Goal: Check status: Check status

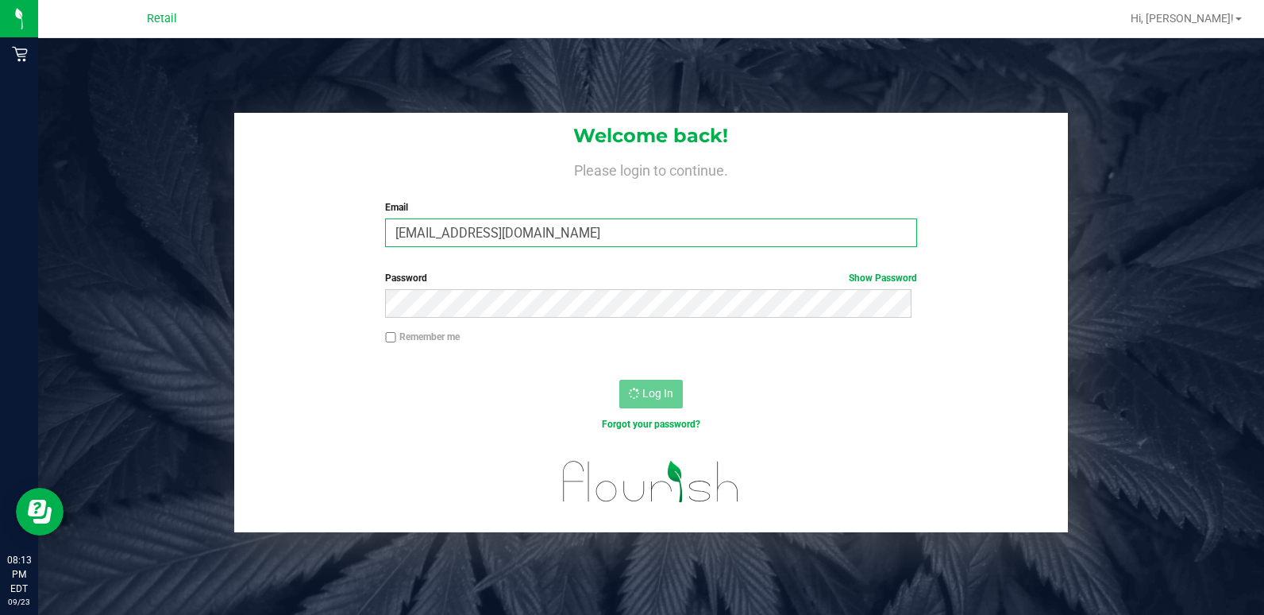
click at [590, 228] on input "[EMAIL_ADDRESS][DOMAIN_NAME]" at bounding box center [651, 232] width 532 height 29
click at [558, 235] on input "[EMAIL_ADDRESS][DOMAIN_NAME]" at bounding box center [651, 232] width 532 height 29
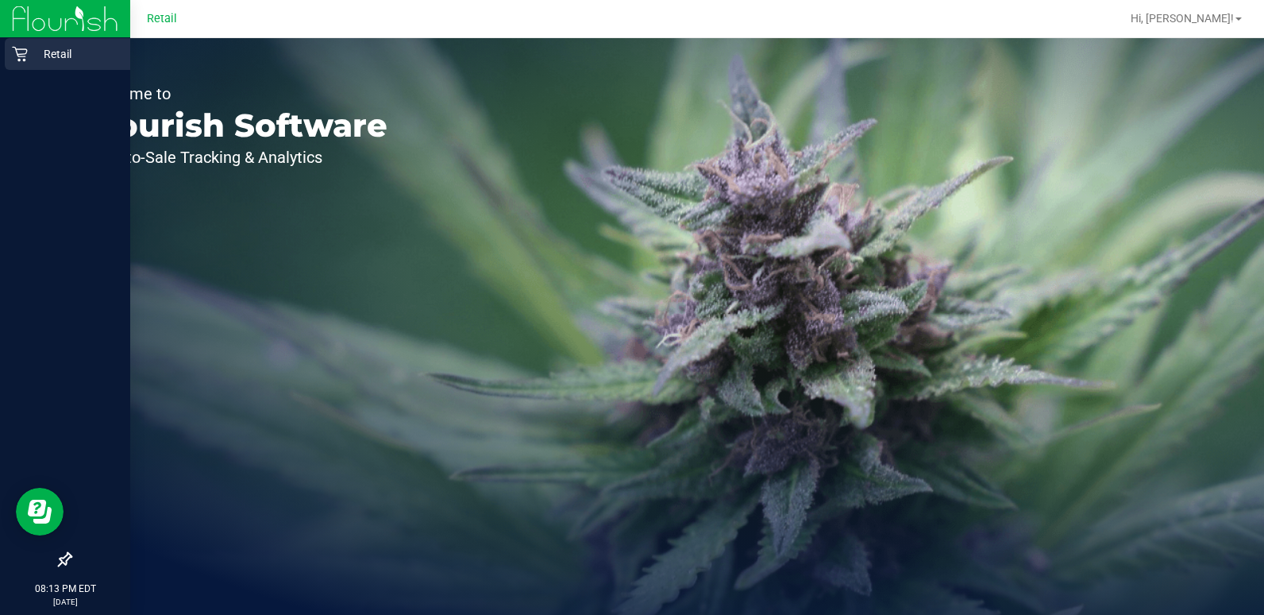
click at [13, 43] on div "Retail" at bounding box center [67, 54] width 125 height 32
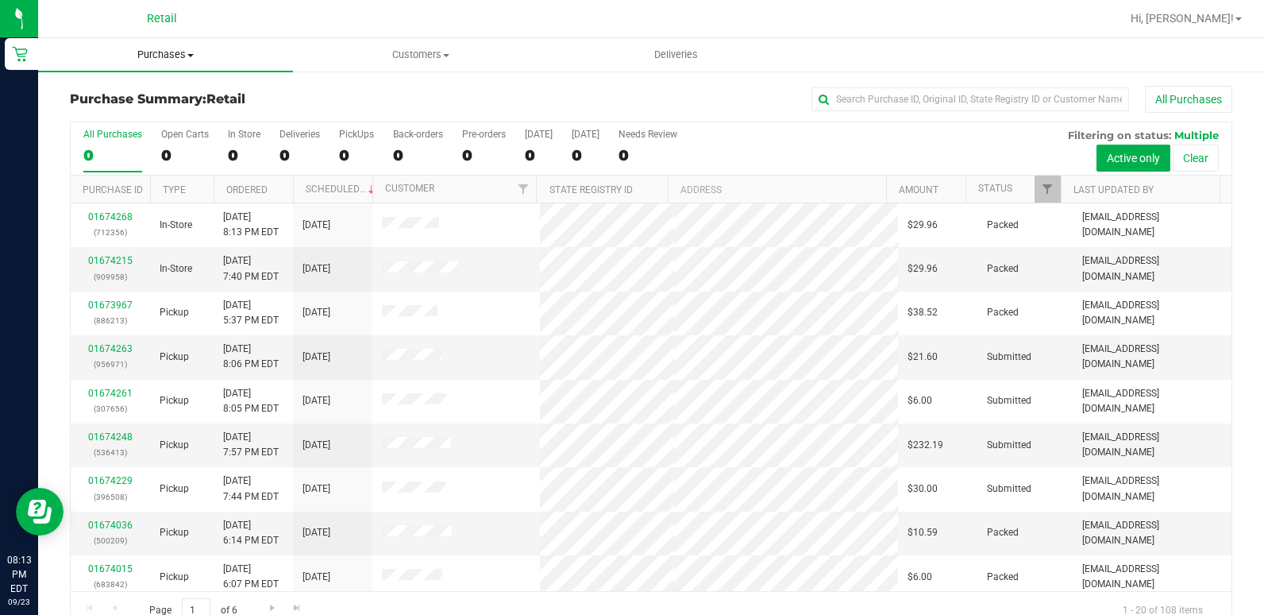
click at [158, 58] on span "Purchases" at bounding box center [165, 55] width 255 height 14
click at [156, 112] on li "Fulfillment" at bounding box center [165, 115] width 255 height 19
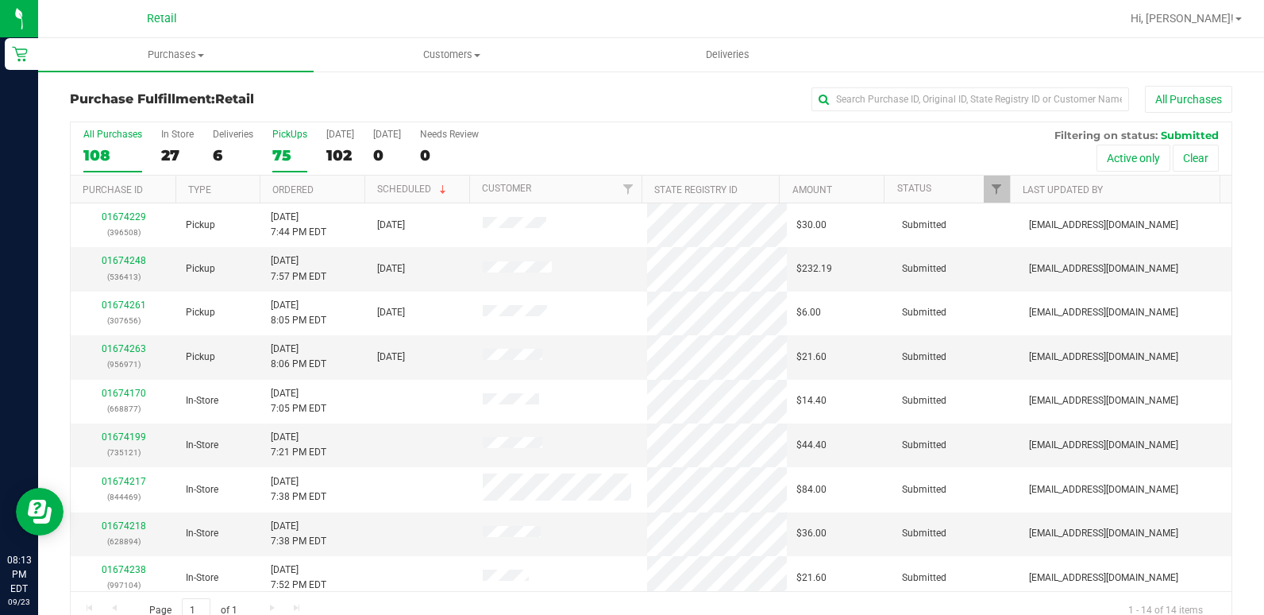
click at [279, 160] on div "75" at bounding box center [289, 155] width 35 height 18
click at [0, 0] on input "PickUps 75" at bounding box center [0, 0] width 0 height 0
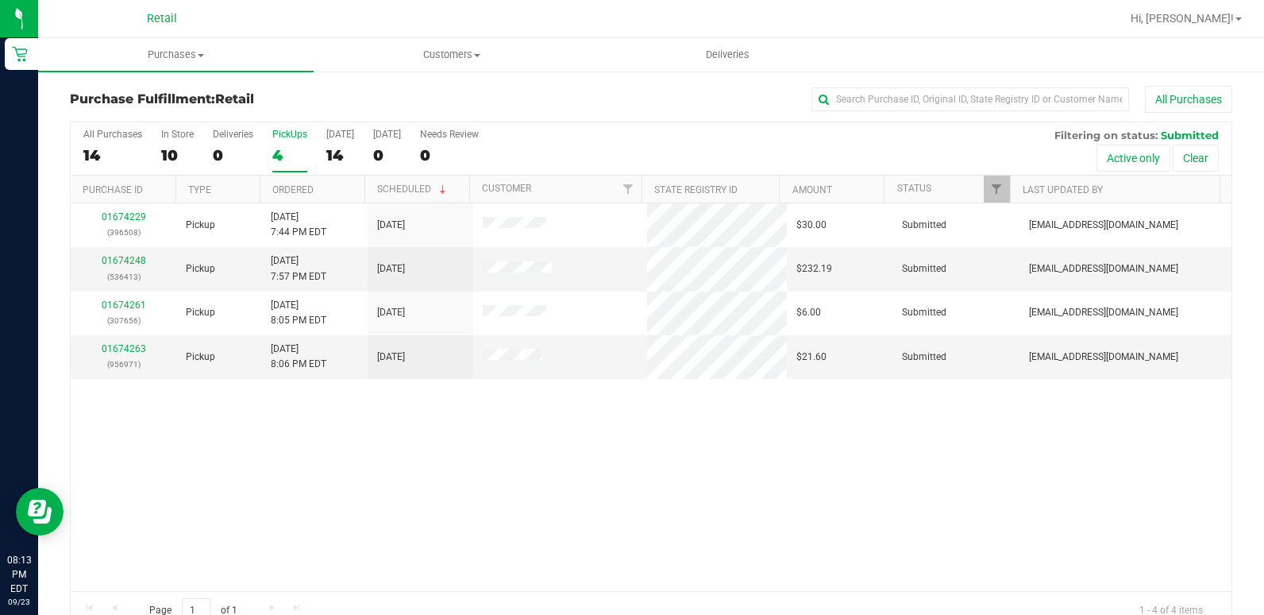
click at [279, 160] on div "4" at bounding box center [289, 155] width 35 height 18
click at [0, 0] on input "PickUps 4" at bounding box center [0, 0] width 0 height 0
click at [291, 145] on label "PickUps 75" at bounding box center [289, 151] width 35 height 44
click at [0, 0] on input "PickUps 75" at bounding box center [0, 0] width 0 height 0
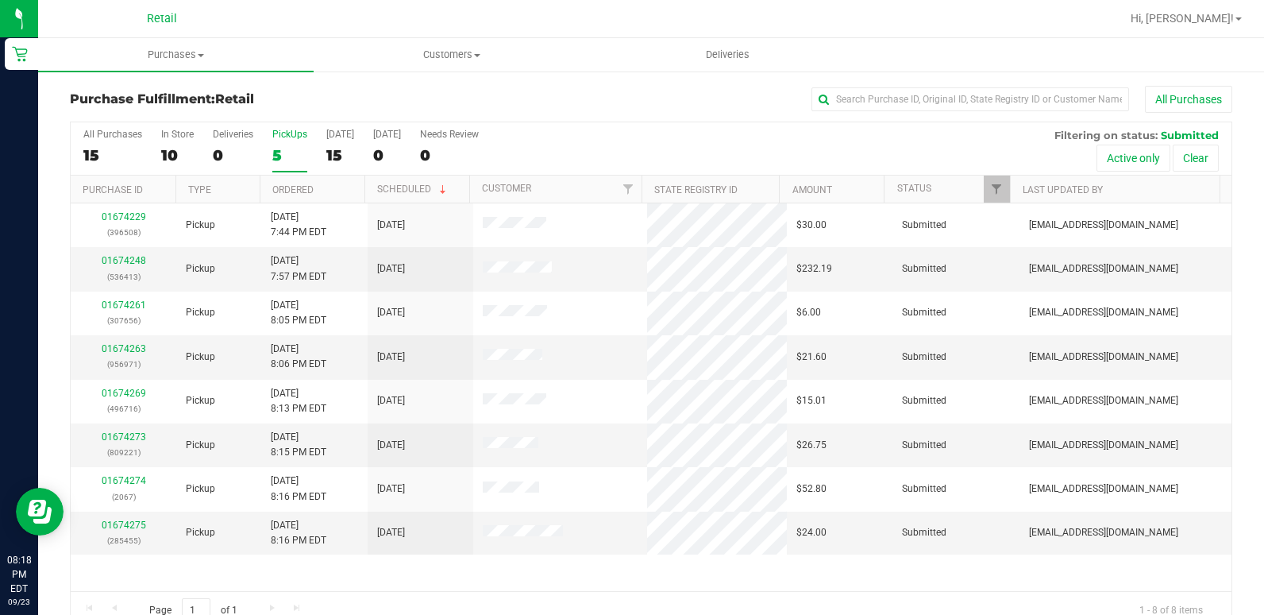
click at [275, 146] on div "5" at bounding box center [289, 155] width 35 height 18
click at [0, 0] on input "PickUps 5" at bounding box center [0, 0] width 0 height 0
click at [453, 57] on span "Customers" at bounding box center [452, 55] width 274 height 14
click at [440, 87] on li "All customers" at bounding box center [452, 96] width 276 height 19
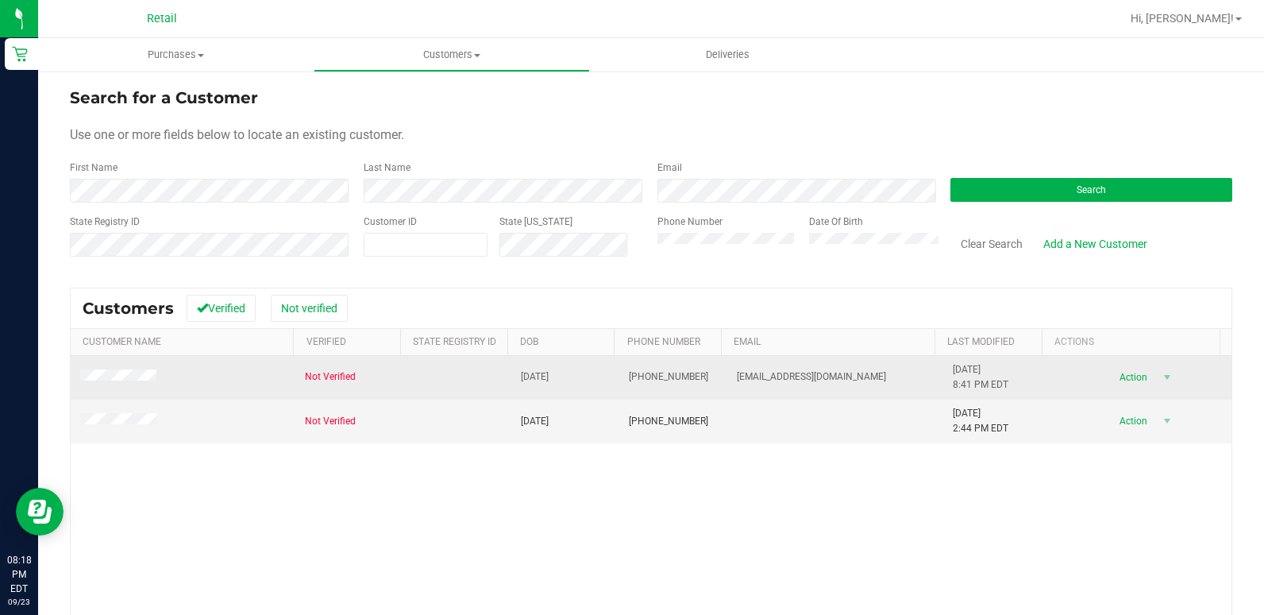
click at [128, 370] on span at bounding box center [120, 377] width 81 height 16
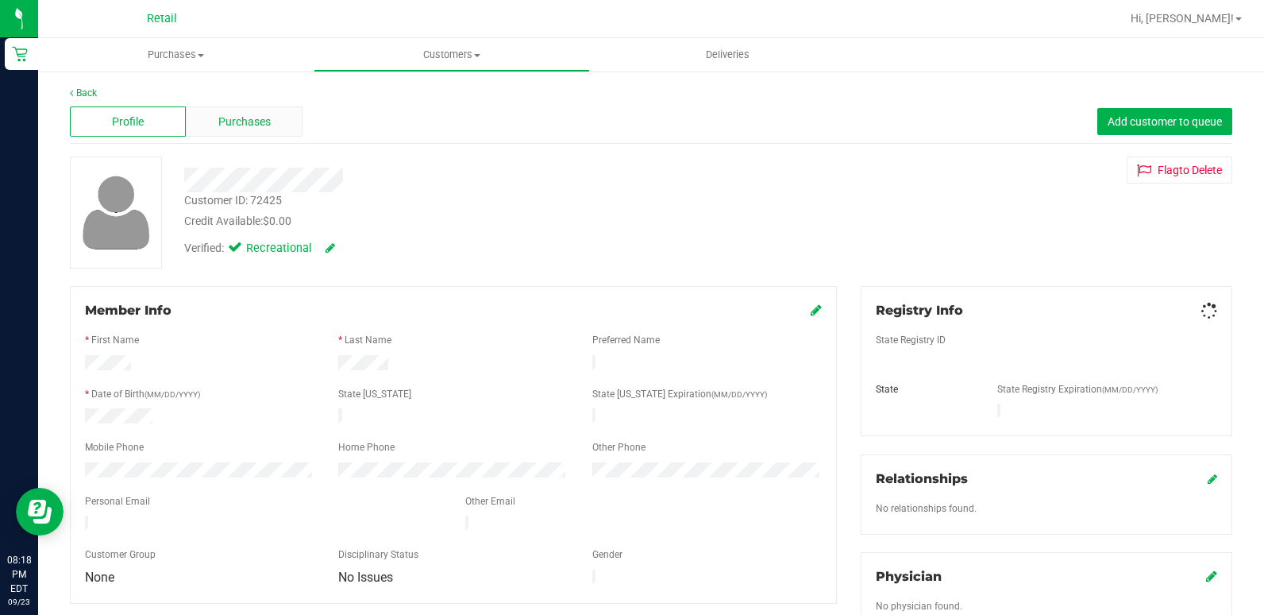
click at [248, 115] on span "Purchases" at bounding box center [244, 122] width 52 height 17
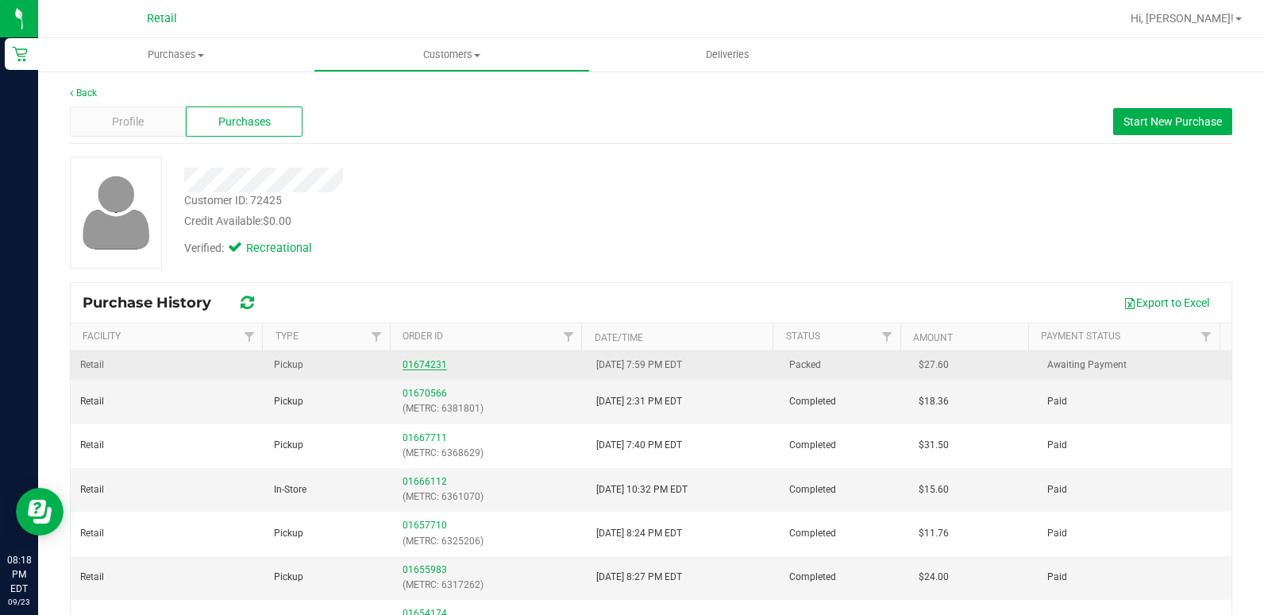
click at [410, 368] on link "01674231" at bounding box center [425, 364] width 44 height 11
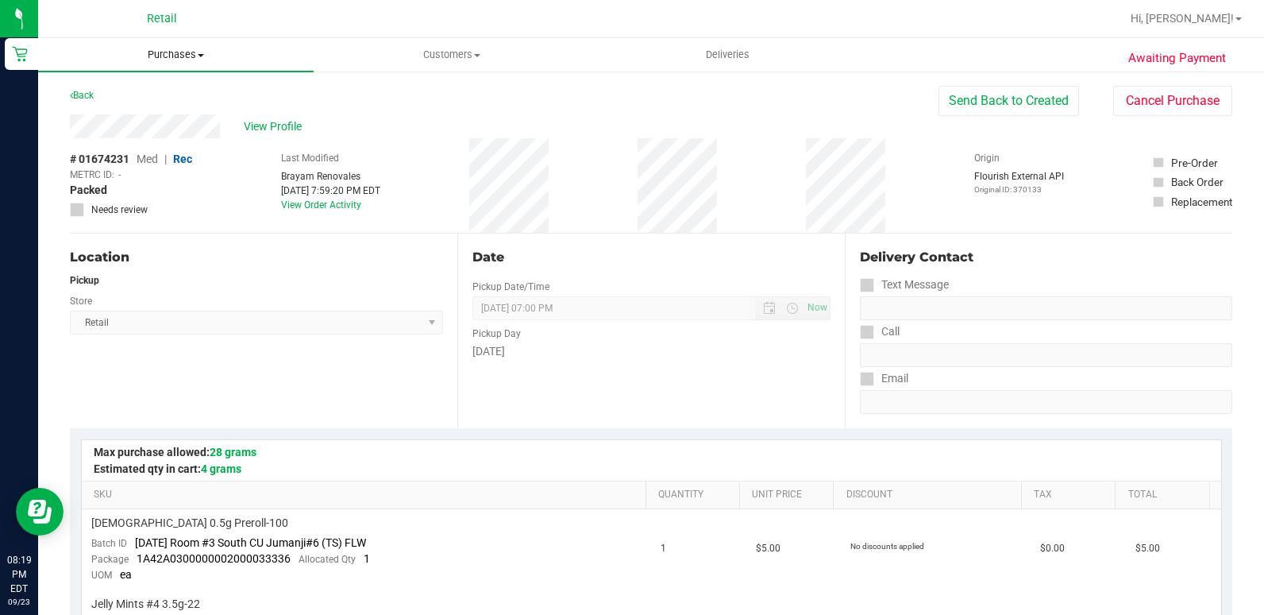
click at [176, 50] on span "Purchases" at bounding box center [176, 55] width 276 height 14
click at [176, 109] on li "Fulfillment" at bounding box center [176, 115] width 276 height 19
